Goal: Find specific page/section: Find specific page/section

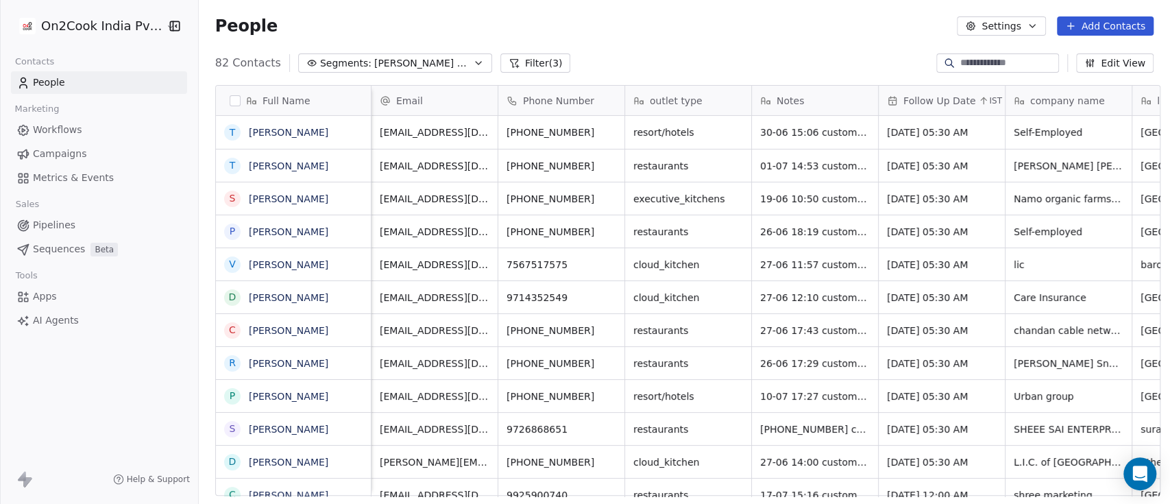
scroll to position [429, 964]
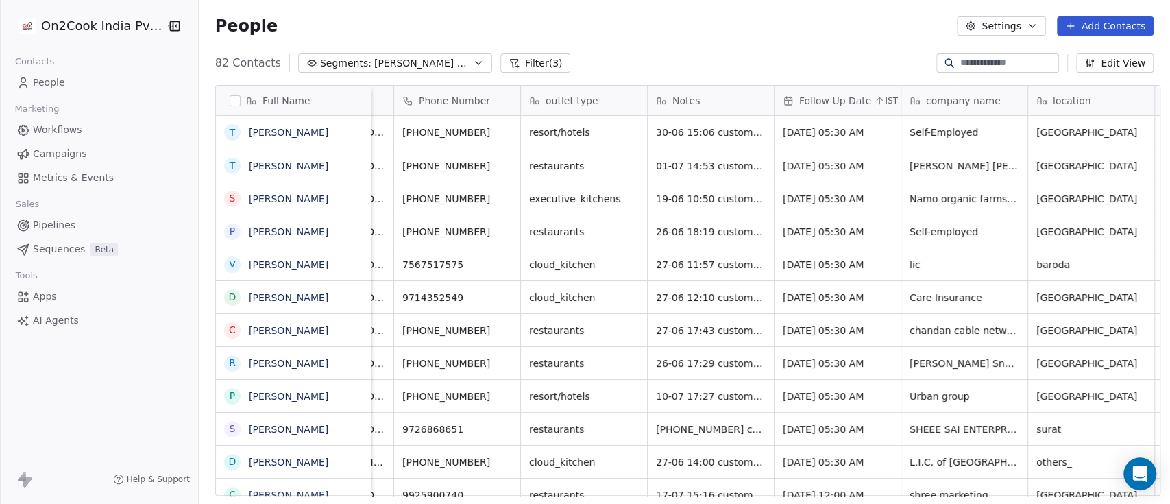
click at [500, 69] on button "Filter (3)" at bounding box center [535, 62] width 71 height 19
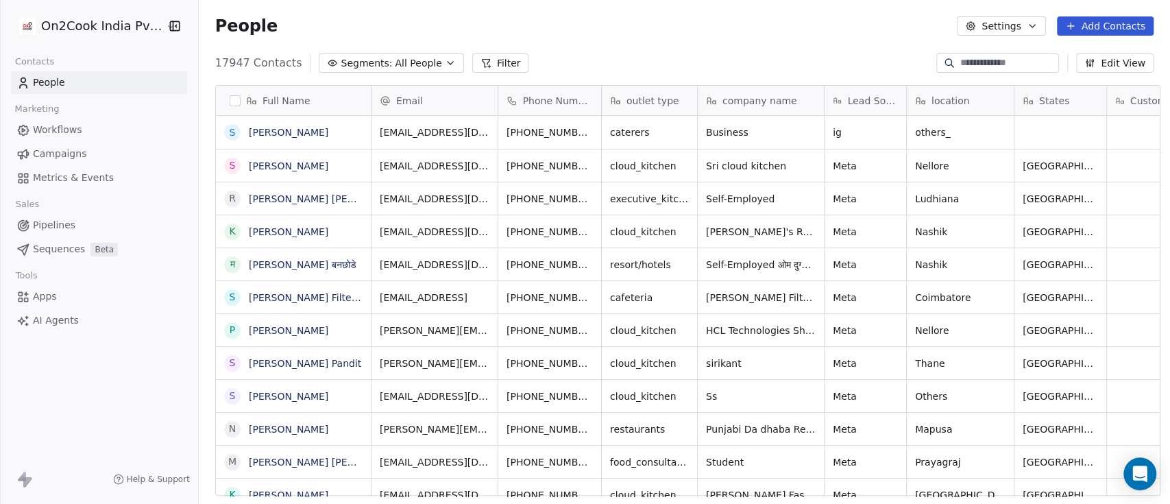
scroll to position [429, 964]
click at [473, 60] on button "Filter" at bounding box center [500, 62] width 57 height 19
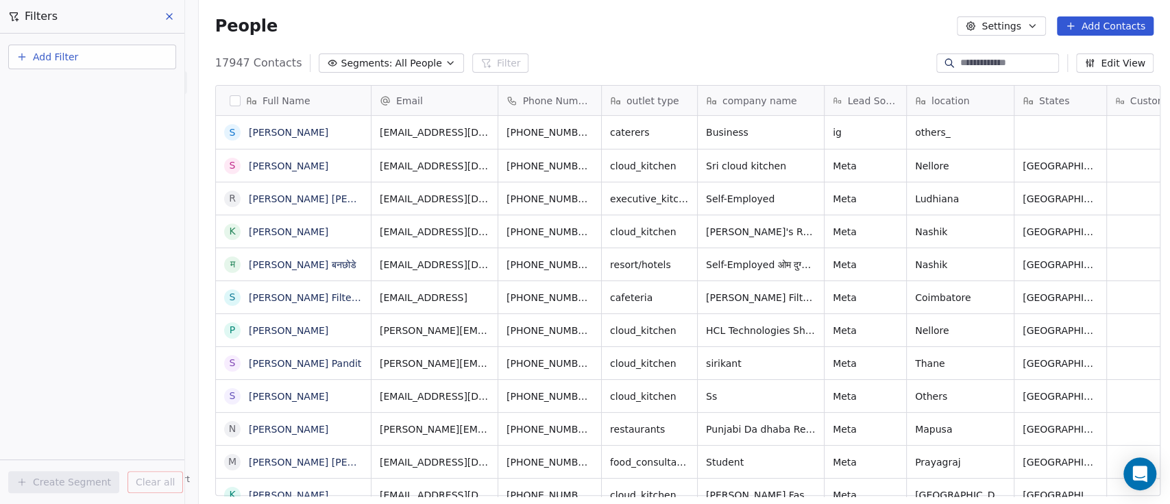
click at [403, 64] on span "All People" at bounding box center [418, 63] width 47 height 14
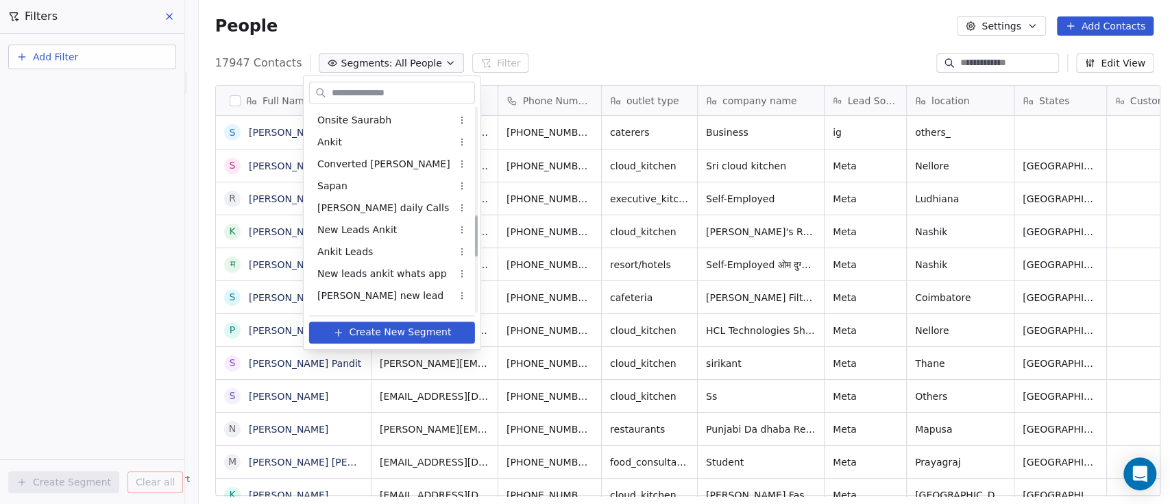
scroll to position [470, 0]
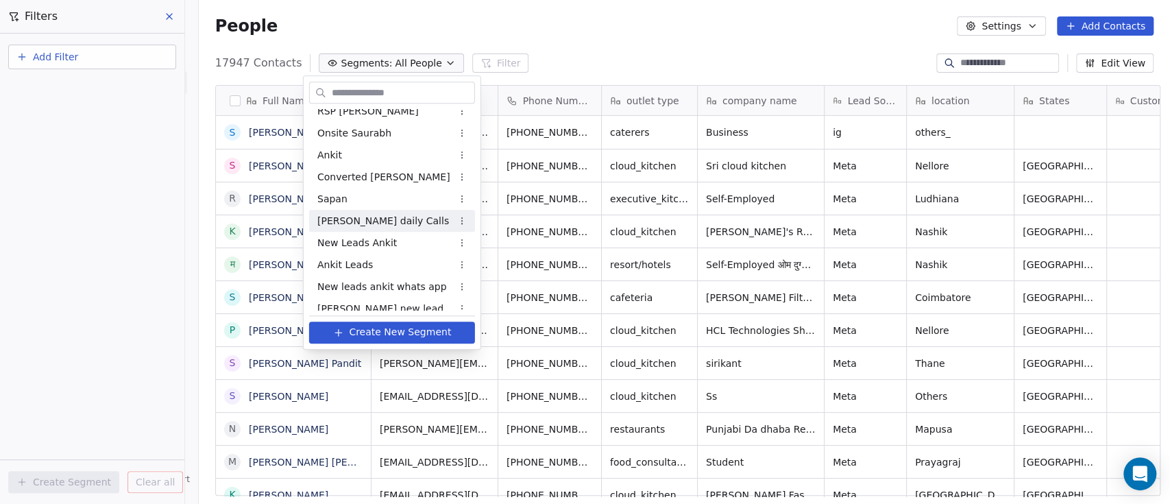
click at [372, 217] on span "Ronit daily Calls" at bounding box center [383, 221] width 132 height 14
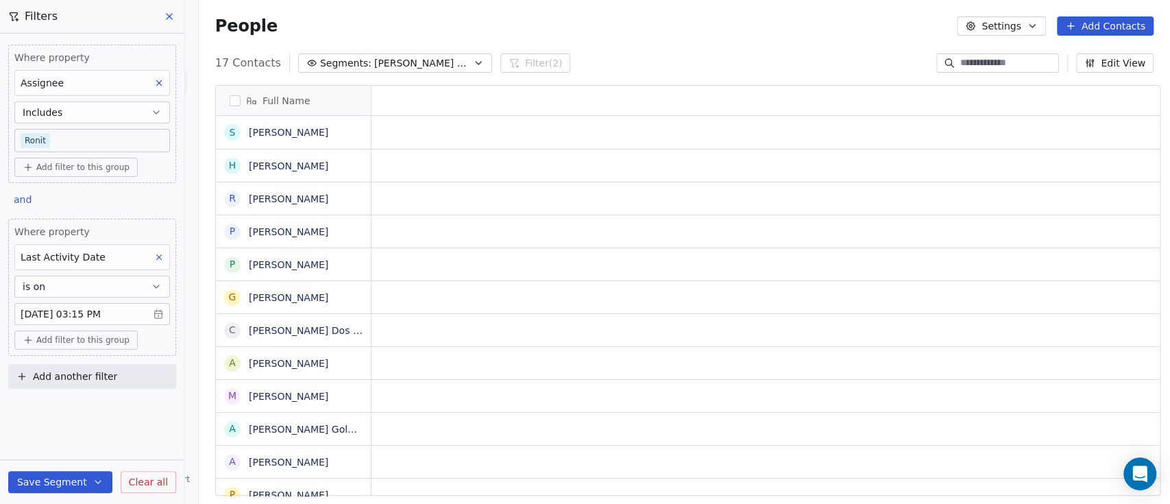
scroll to position [429, 964]
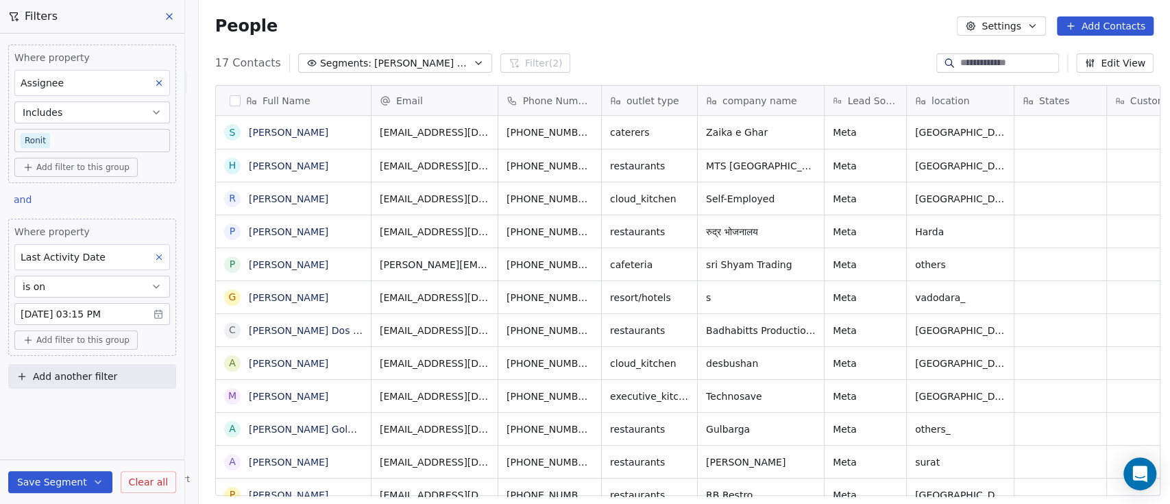
click at [427, 57] on button "Segments: Ronit daily Calls" at bounding box center [395, 62] width 194 height 19
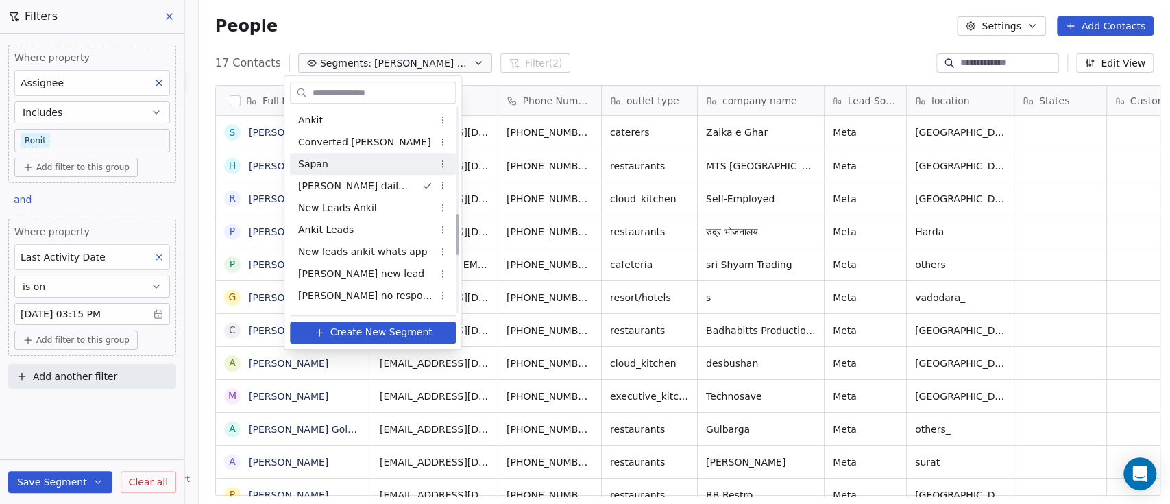
scroll to position [545, 0]
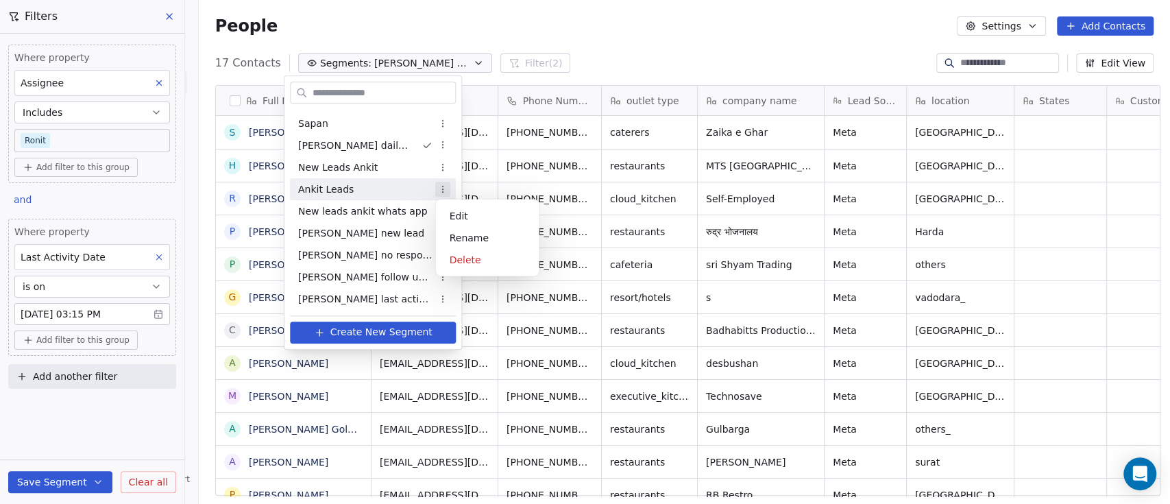
click at [446, 193] on html "On2Cook India Pvt. Ltd. Contacts People Marketing Workflows Campaigns Metrics &…" at bounding box center [585, 252] width 1170 height 504
click at [374, 247] on html "On2Cook India Pvt. Ltd. Contacts People Marketing Workflows Campaigns Metrics &…" at bounding box center [585, 252] width 1170 height 504
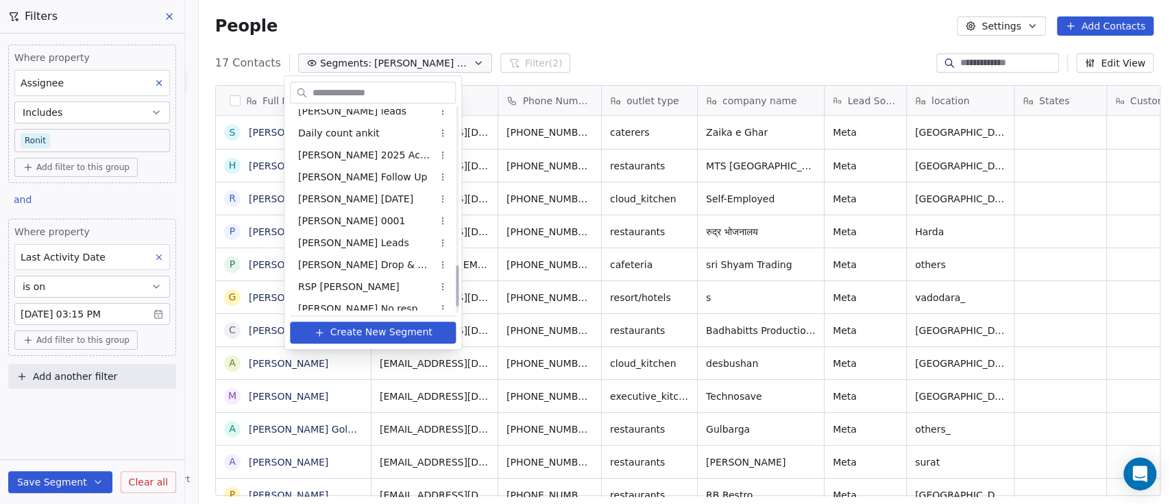
scroll to position [777, 0]
click at [376, 148] on div "sam 2025 Active" at bounding box center [373, 154] width 166 height 22
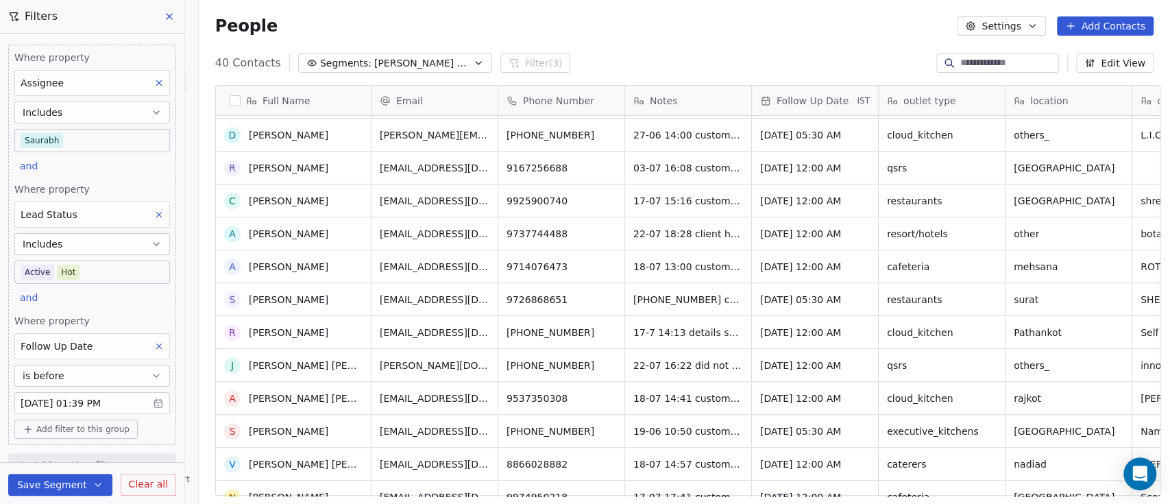
scroll to position [0, 0]
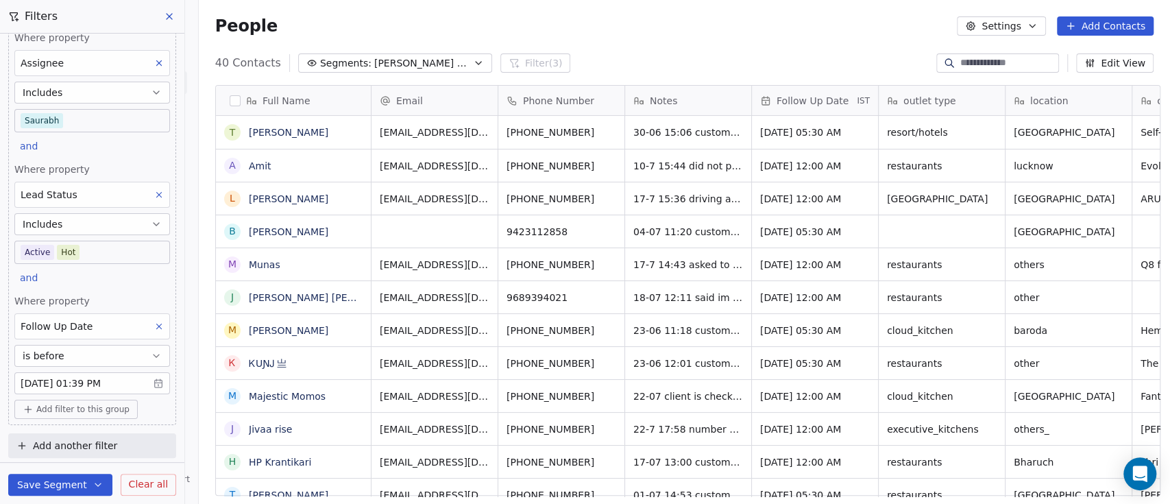
click at [172, 17] on icon at bounding box center [169, 16] width 11 height 11
